Goal: Task Accomplishment & Management: Complete application form

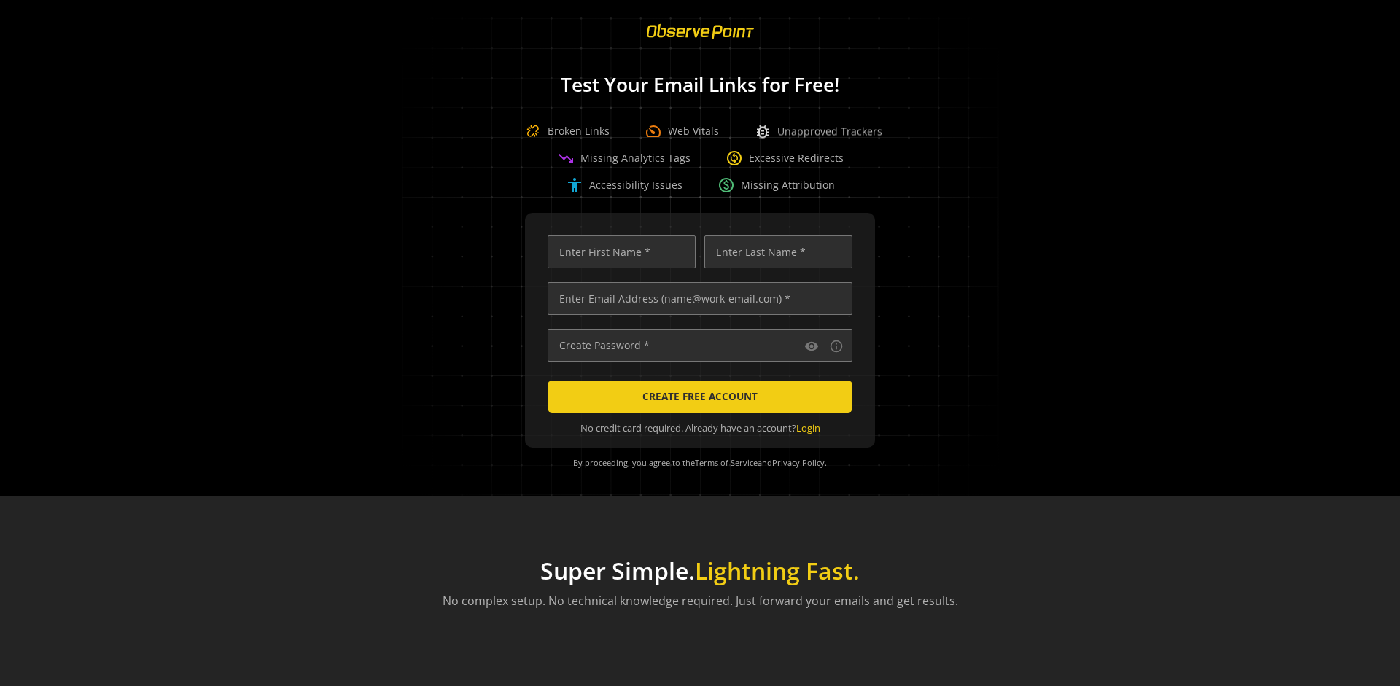
scroll to position [0, 4718]
click at [696, 298] on input "text" at bounding box center [700, 298] width 305 height 33
type input "qatest+01961150-c66e-70cb-b5f0-c15d2ee3146a-95869@observepoint.com"
click at [618, 252] on input "text" at bounding box center [622, 252] width 148 height 33
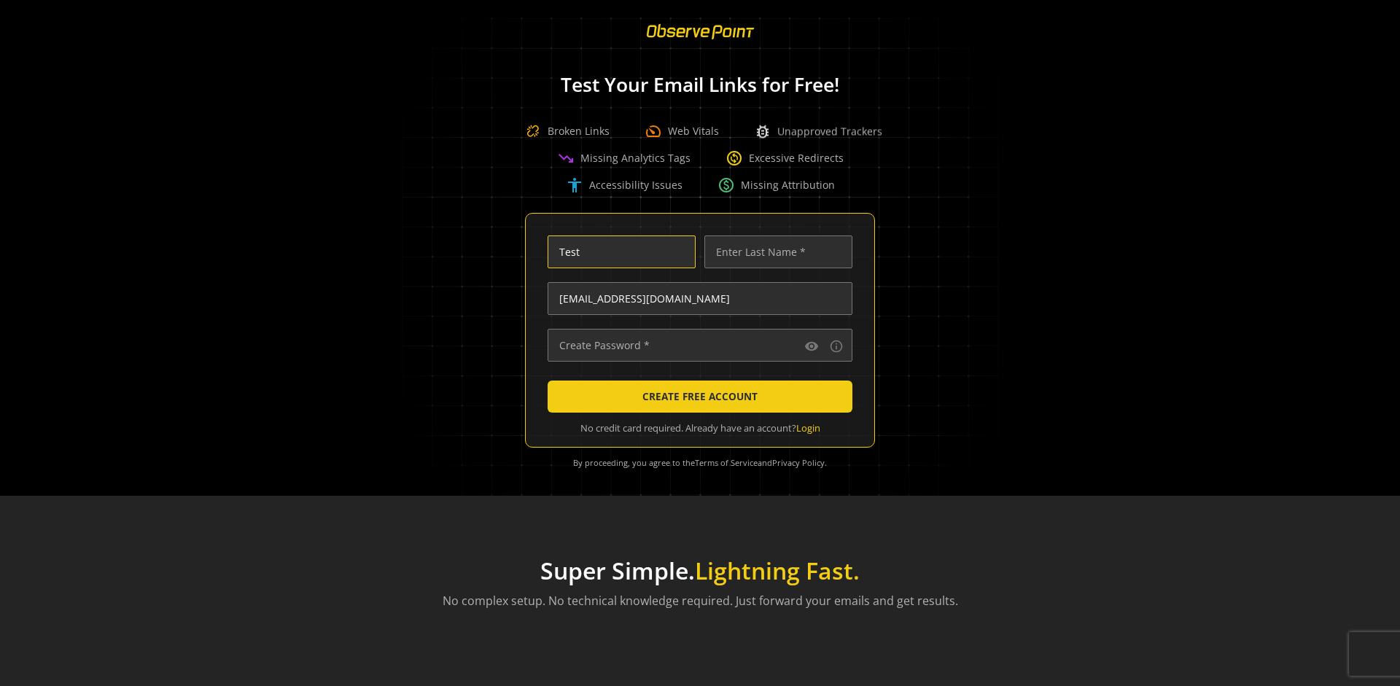
type input "Test"
click at [774, 252] on input "text" at bounding box center [778, 252] width 148 height 33
type input "Test"
click at [696, 345] on input "text" at bounding box center [700, 345] width 305 height 33
type input "••••••••••••••"
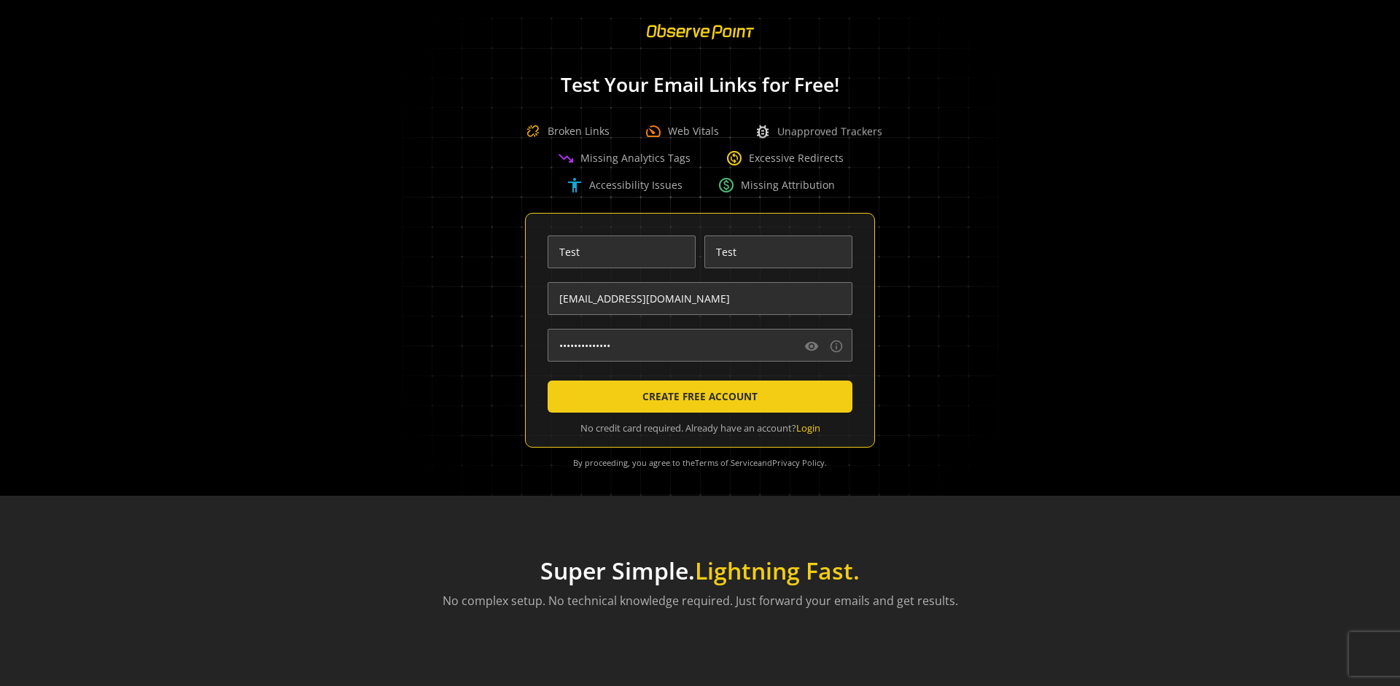
click at [696, 397] on span "CREATE FREE ACCOUNT" at bounding box center [699, 397] width 115 height 26
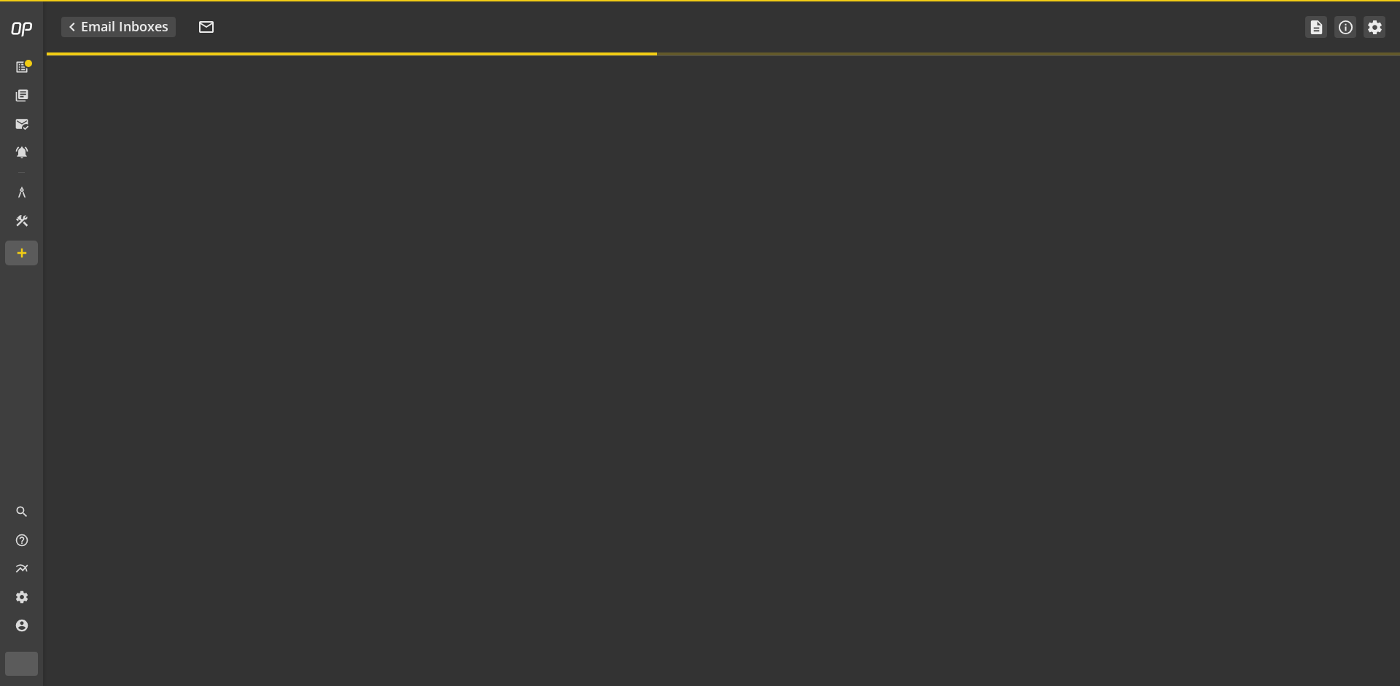
type textarea "Welcome to ObservePoint! This is your default email inbox for testing."
